Goal: Transaction & Acquisition: Purchase product/service

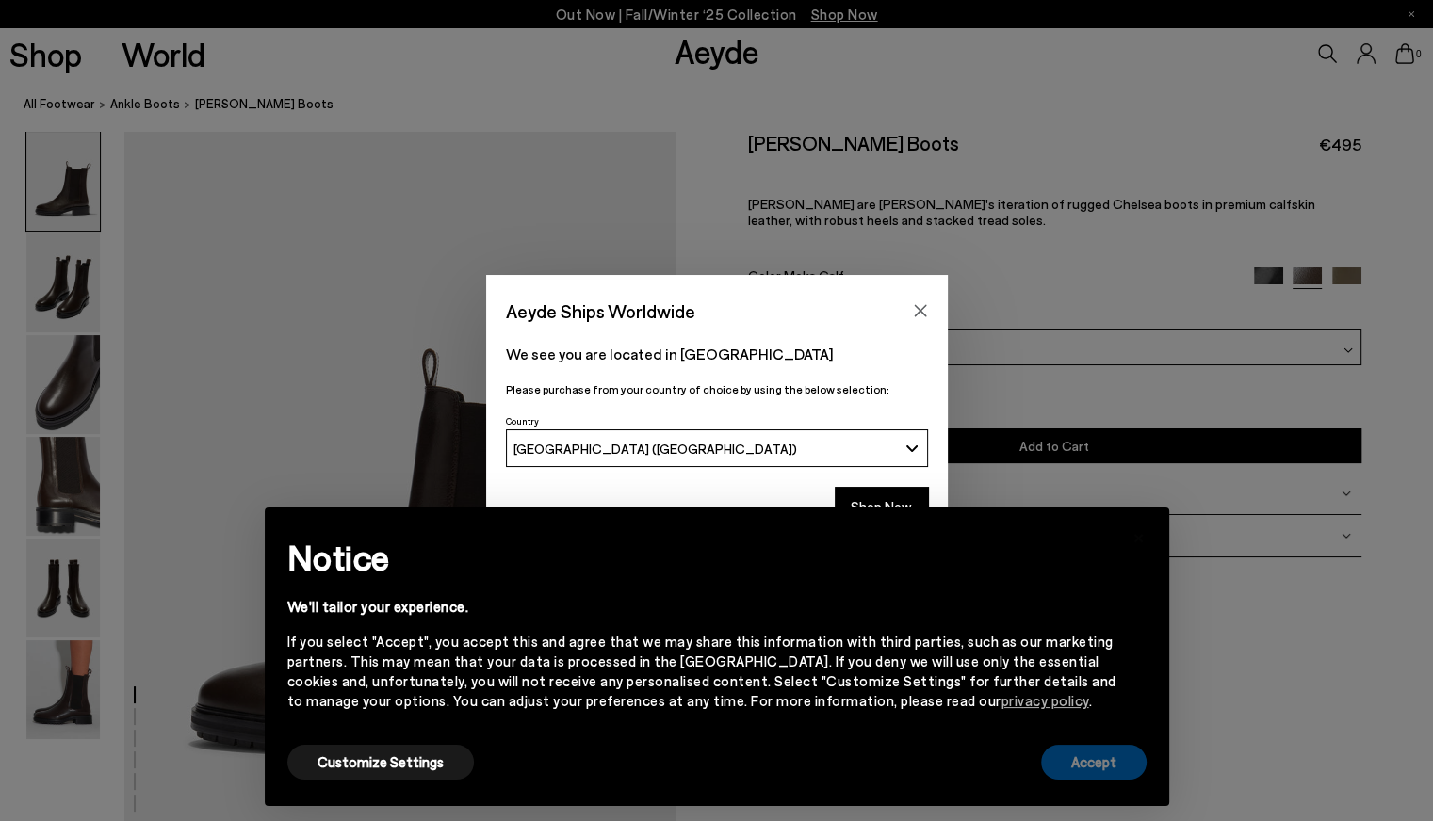
click at [1087, 761] on button "Accept" at bounding box center [1093, 762] width 105 height 35
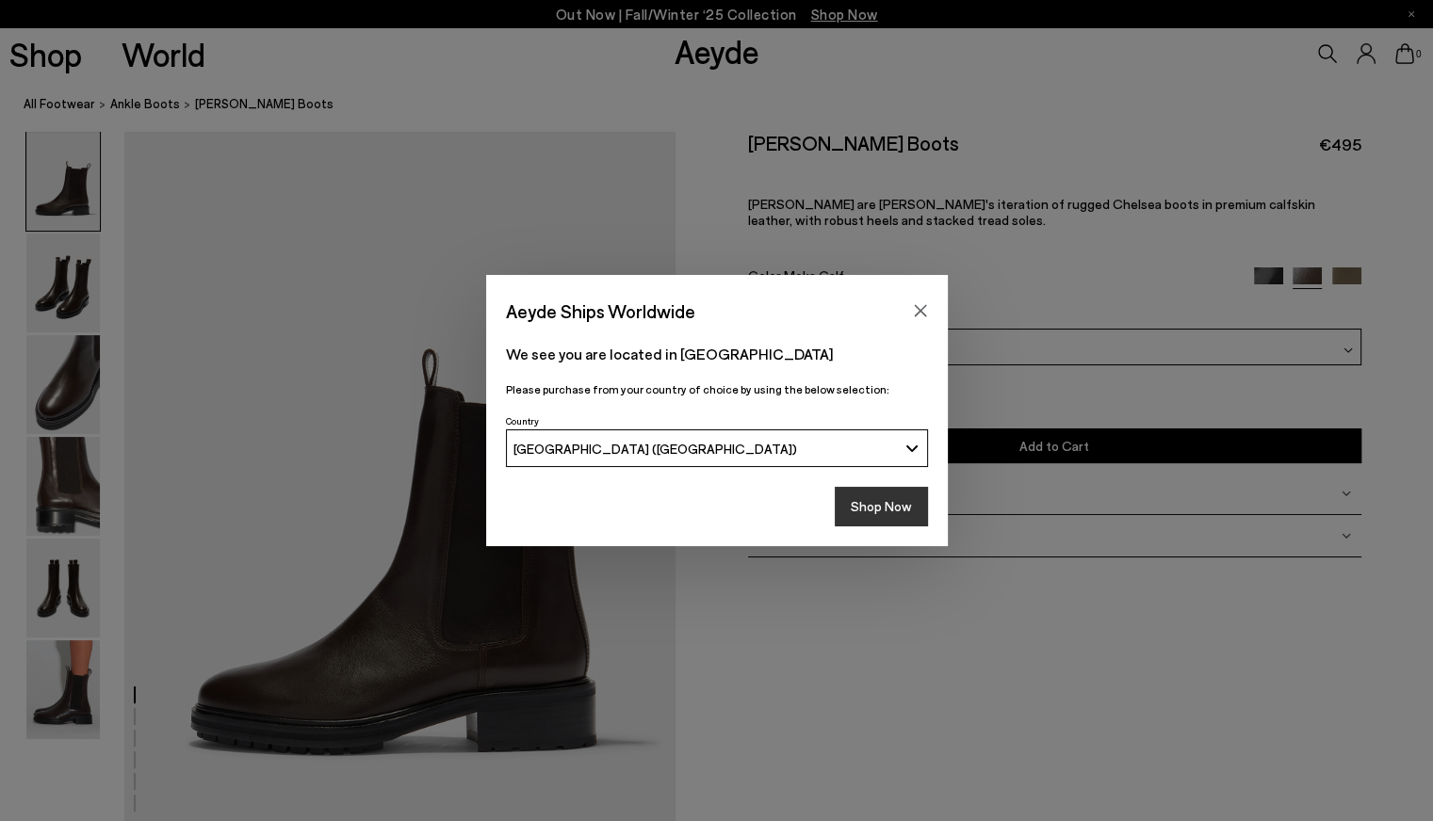
click at [899, 510] on button "Shop Now" at bounding box center [881, 507] width 93 height 40
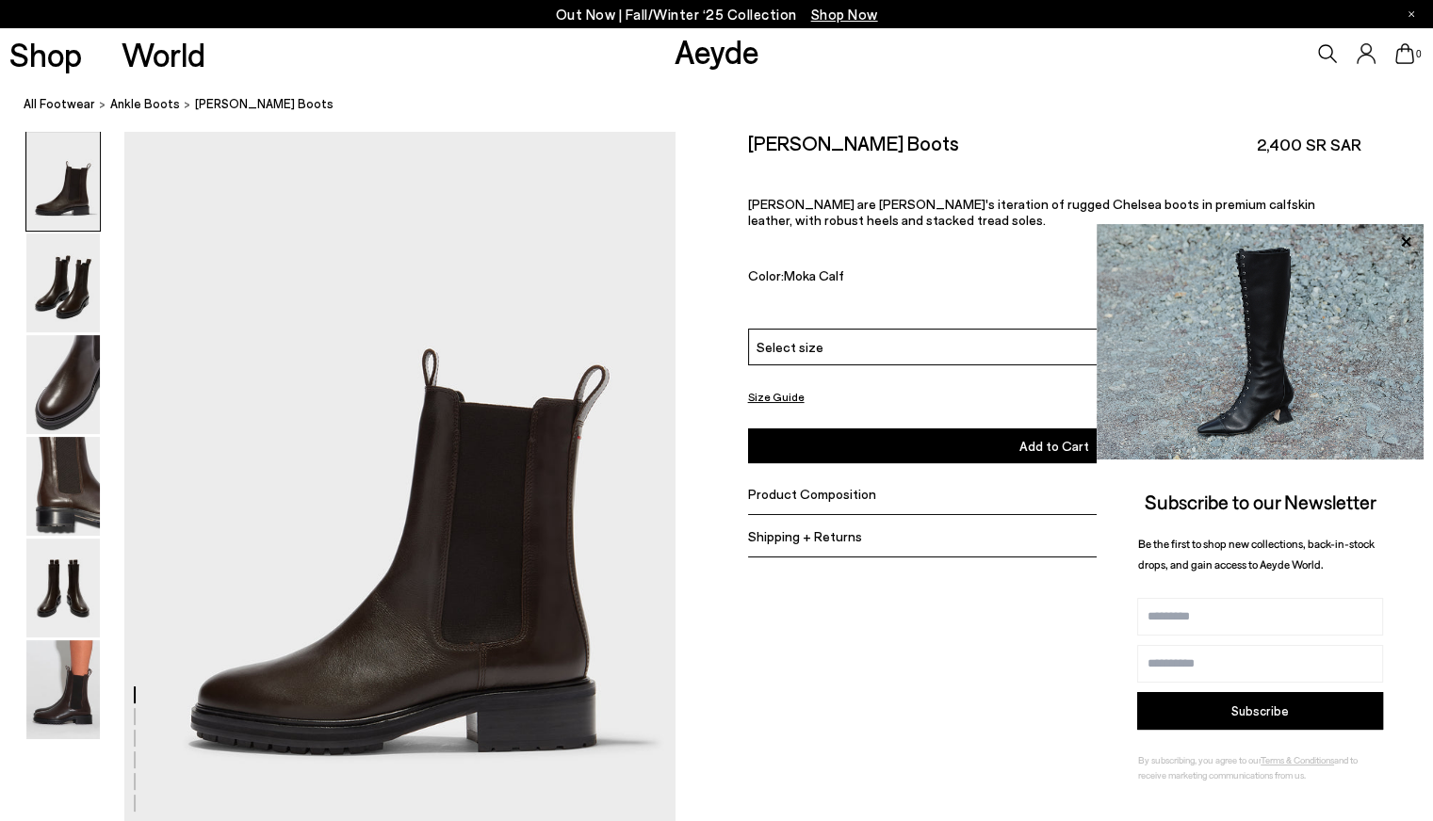
click at [868, 144] on h2 "[PERSON_NAME] Boots" at bounding box center [853, 143] width 211 height 24
copy div "[PERSON_NAME] Boots"
drag, startPoint x: 849, startPoint y: 276, endPoint x: 785, endPoint y: 271, distance: 64.2
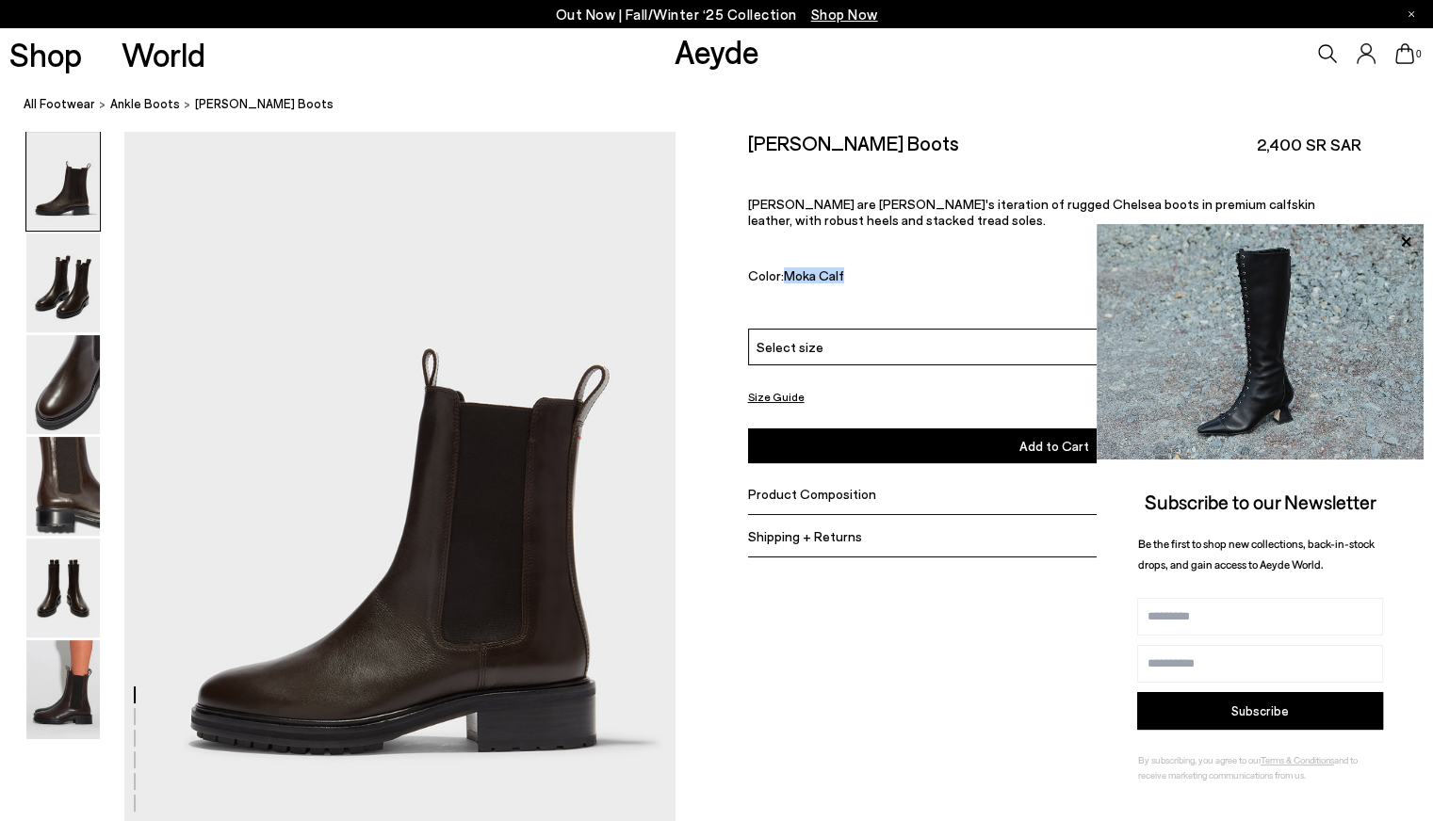
click at [785, 271] on div "Color: Moka Calf" at bounding box center [991, 279] width 487 height 22
copy span "Moka Calf"
